Goal: Transaction & Acquisition: Purchase product/service

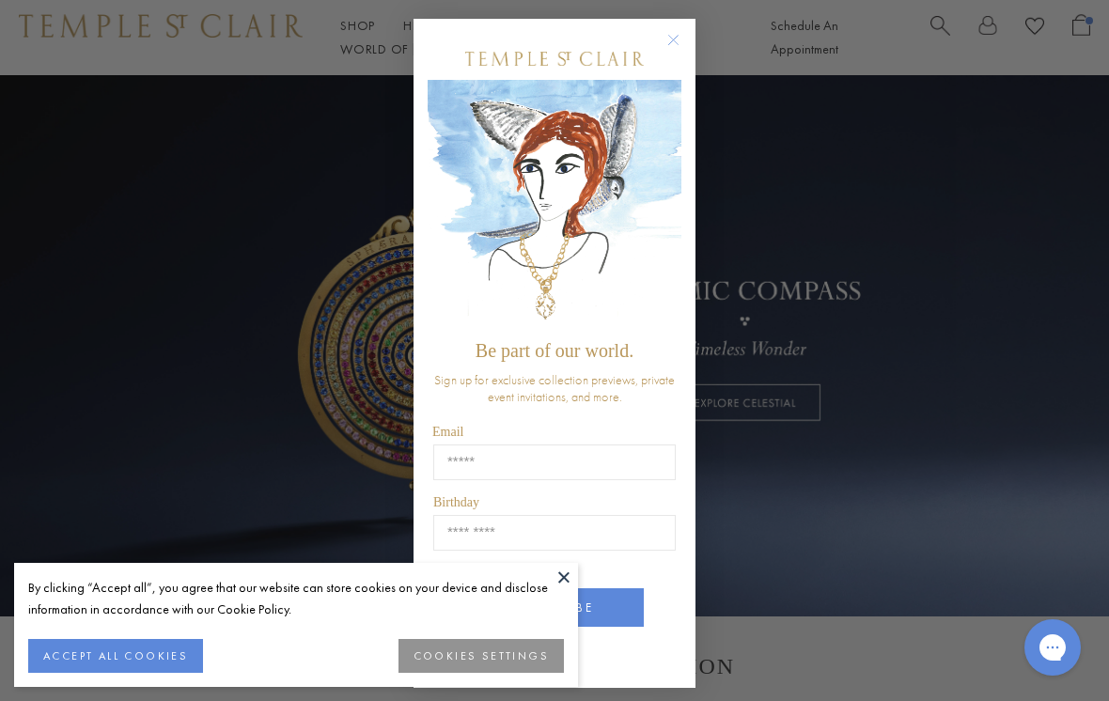
click at [569, 574] on button at bounding box center [564, 577] width 28 height 28
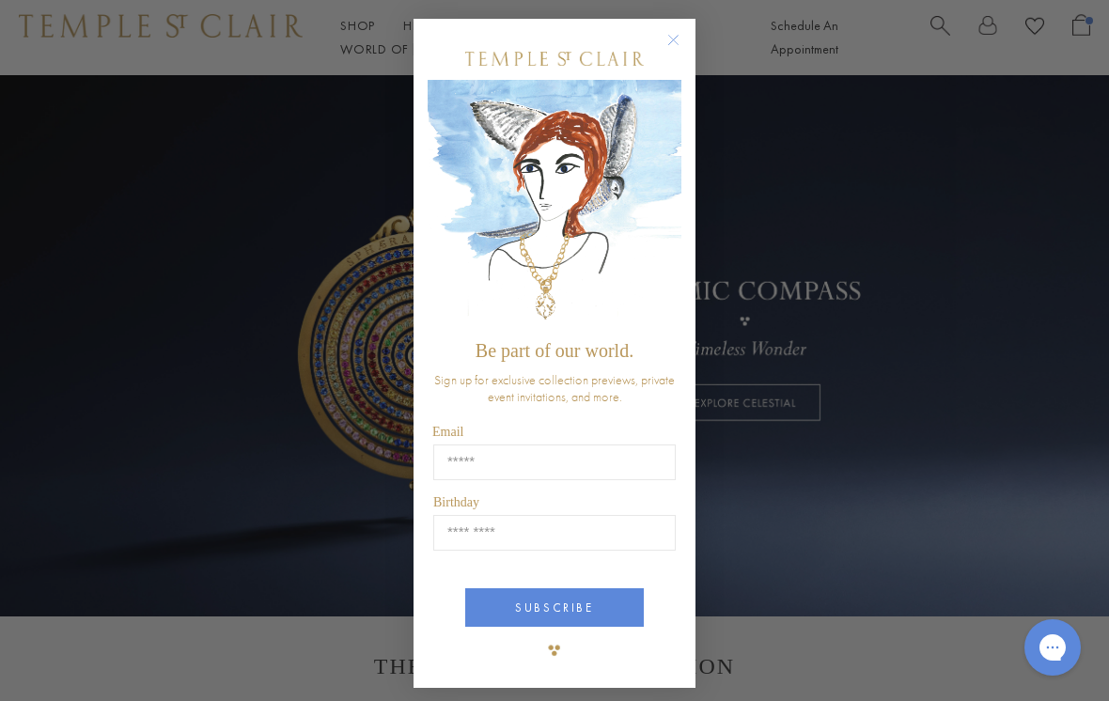
click at [922, 314] on div "Close dialog Be part of our world. Sign up for exclusive collection previews, p…" at bounding box center [554, 350] width 1109 height 701
click at [685, 43] on button "Close dialog" at bounding box center [682, 49] width 23 height 23
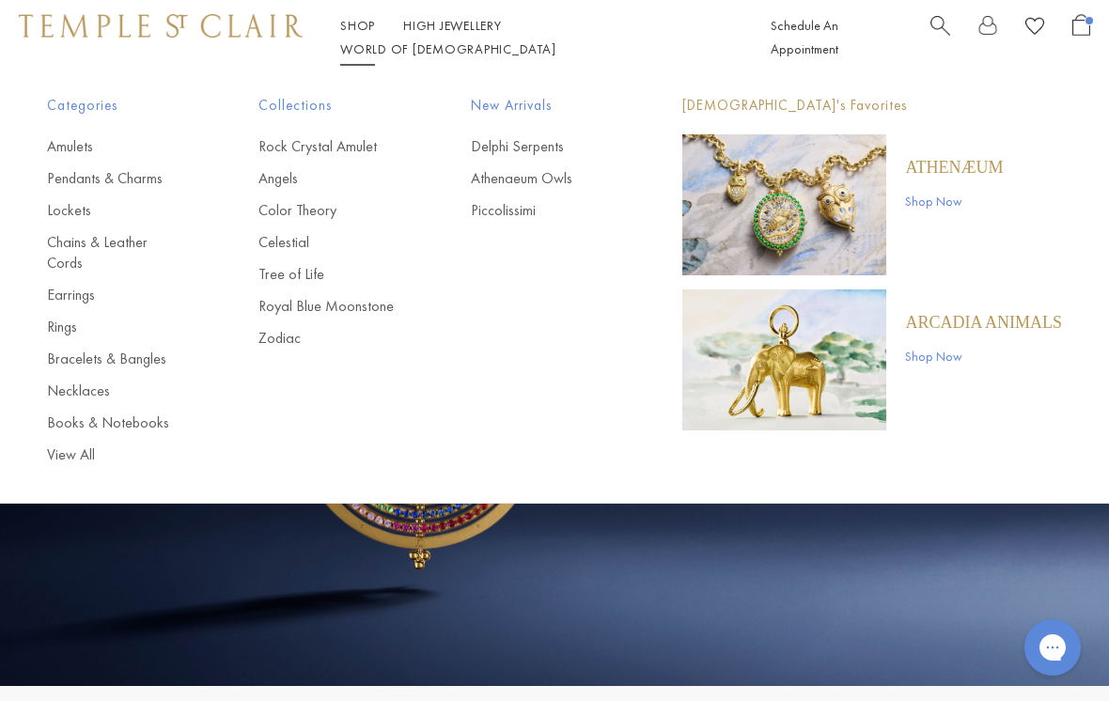
click at [100, 381] on link "Necklaces" at bounding box center [115, 391] width 136 height 21
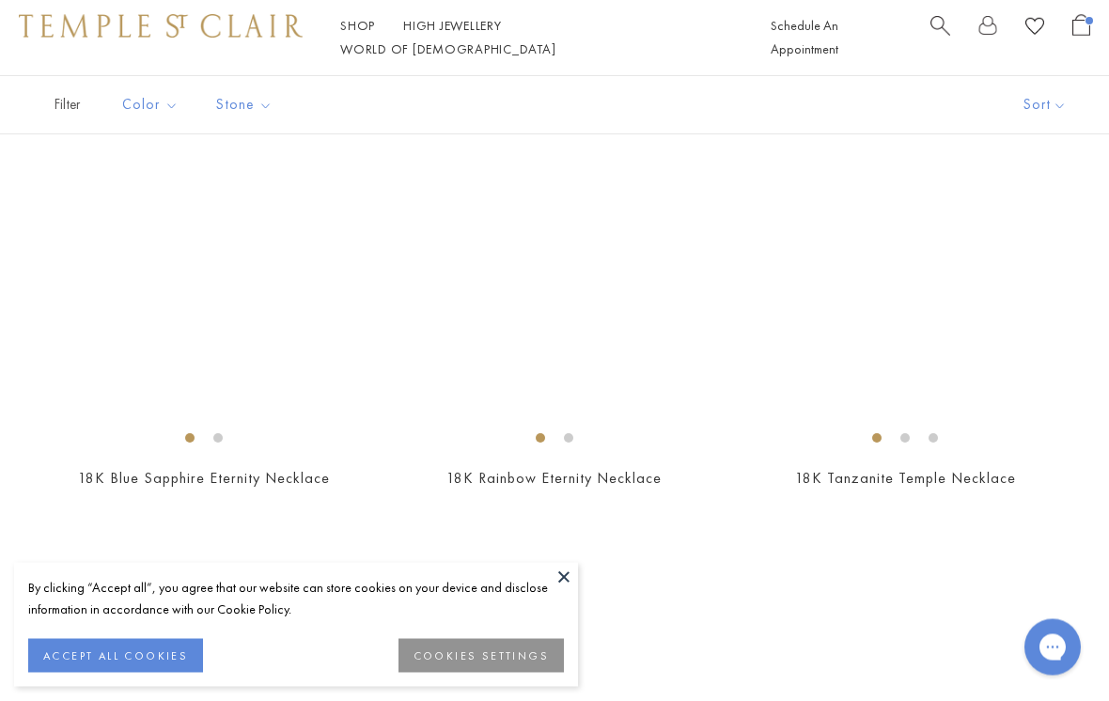
scroll to position [3014, 0]
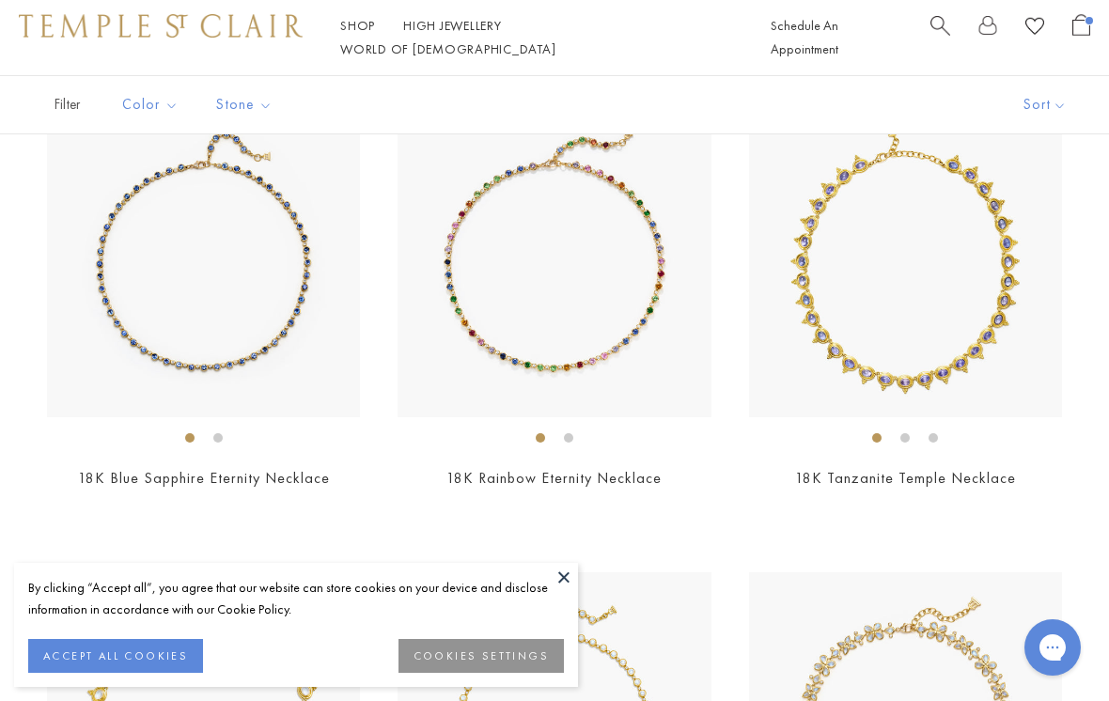
click at [581, 329] on img at bounding box center [553, 259] width 313 height 313
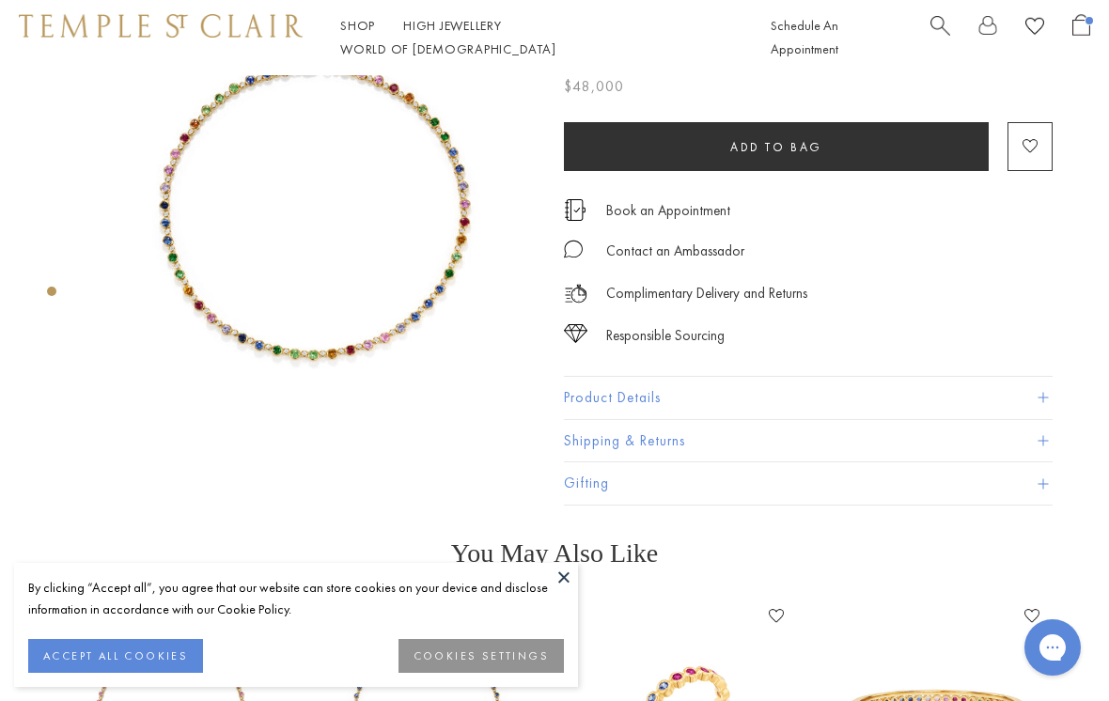
scroll to position [154, 0]
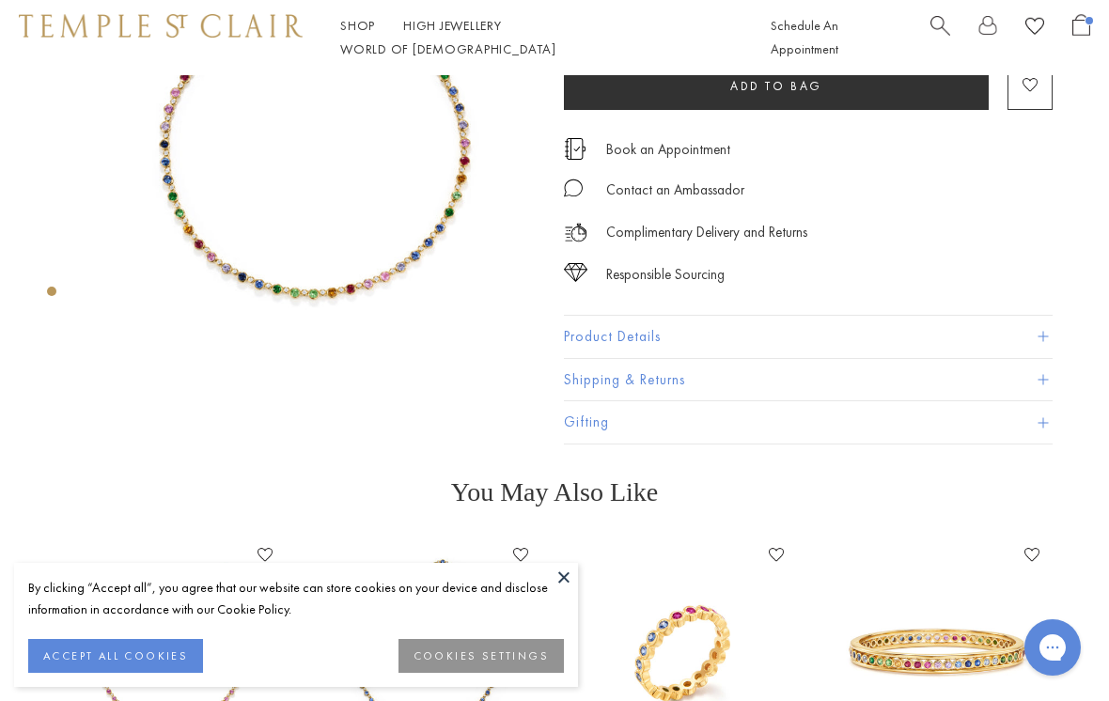
click at [1032, 316] on button "Product Details" at bounding box center [808, 337] width 489 height 42
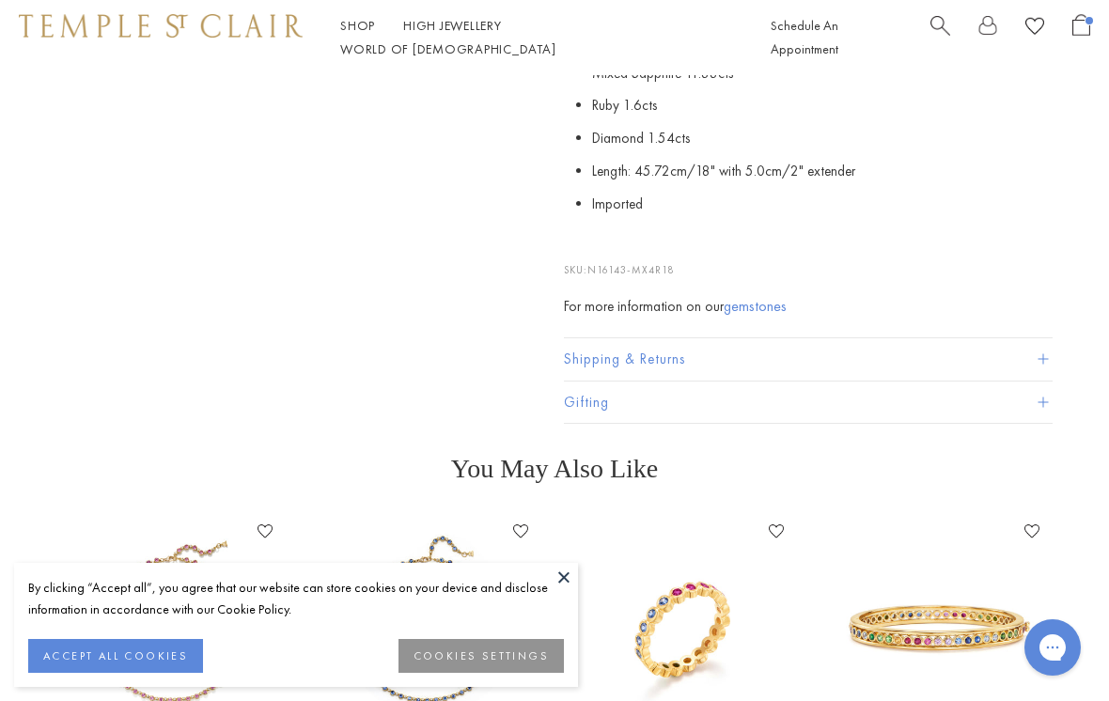
scroll to position [589, 0]
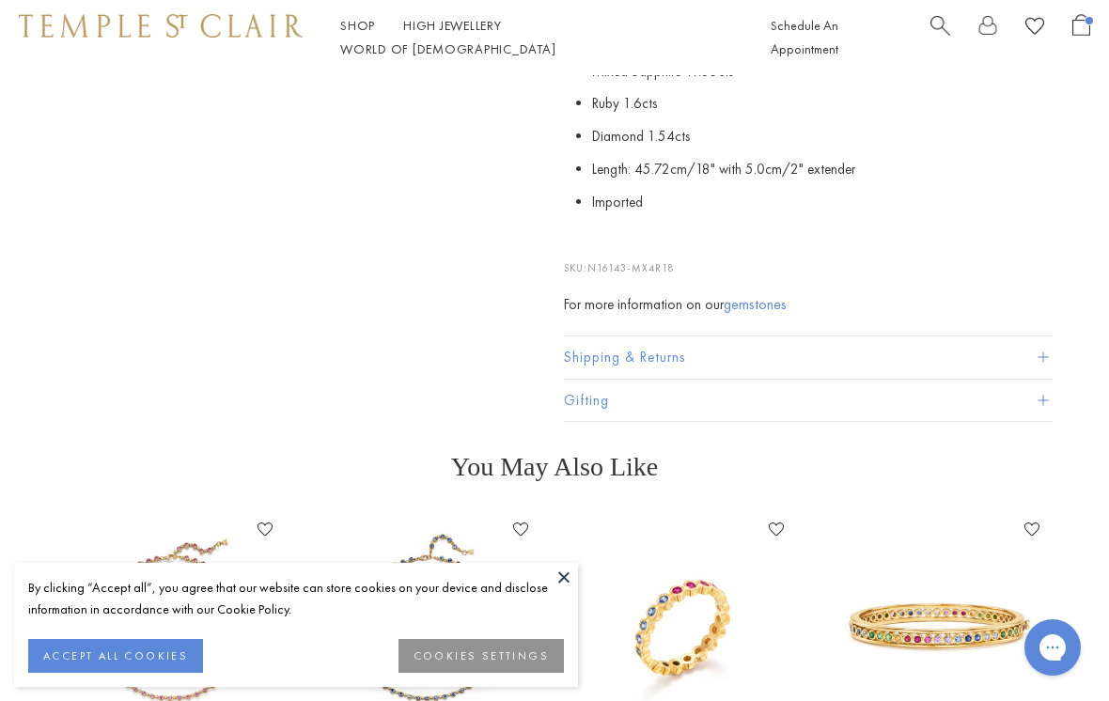
click at [570, 578] on button at bounding box center [564, 577] width 28 height 28
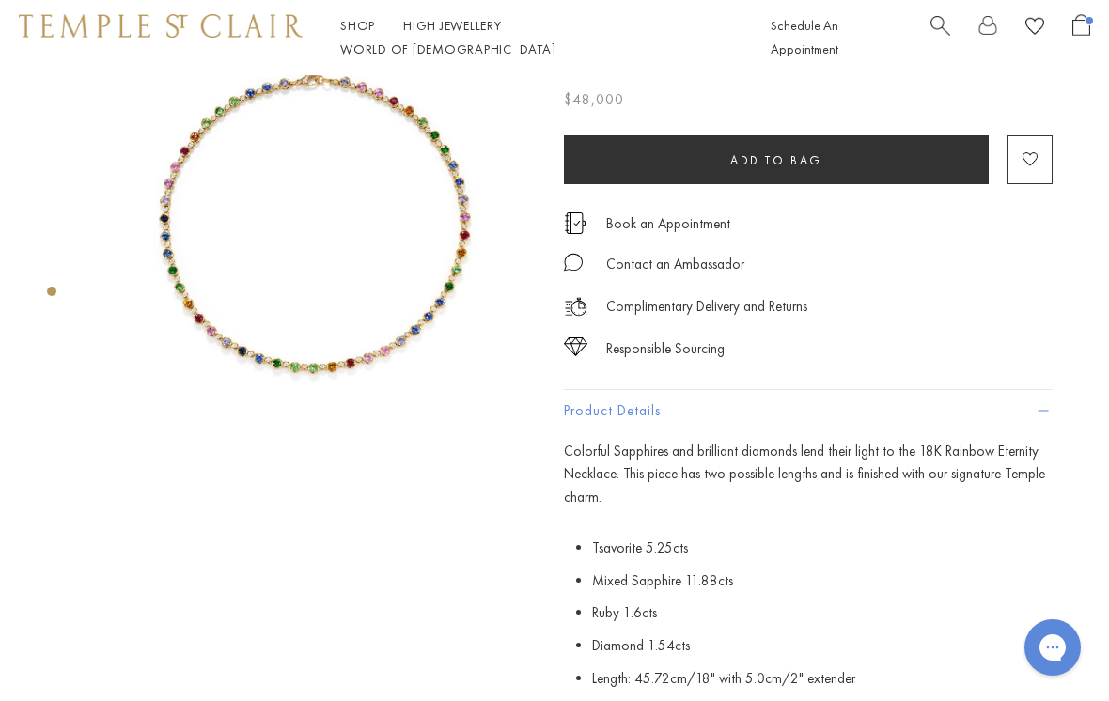
scroll to position [93, 0]
